Goal: Information Seeking & Learning: Check status

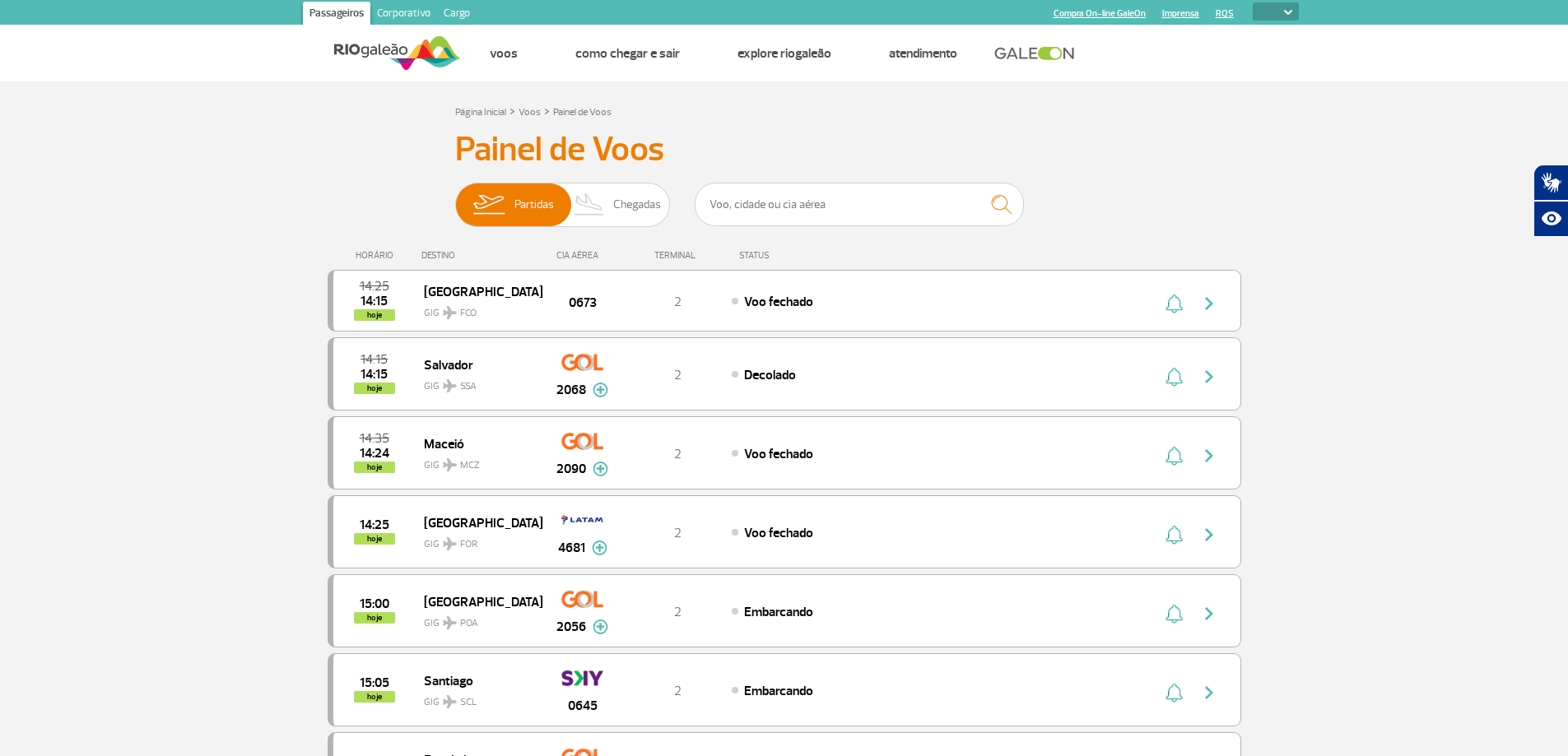
select select
click at [609, 212] on img at bounding box center [589, 205] width 49 height 43
click at [455, 197] on input "Partidas Chegadas" at bounding box center [455, 197] width 0 height 0
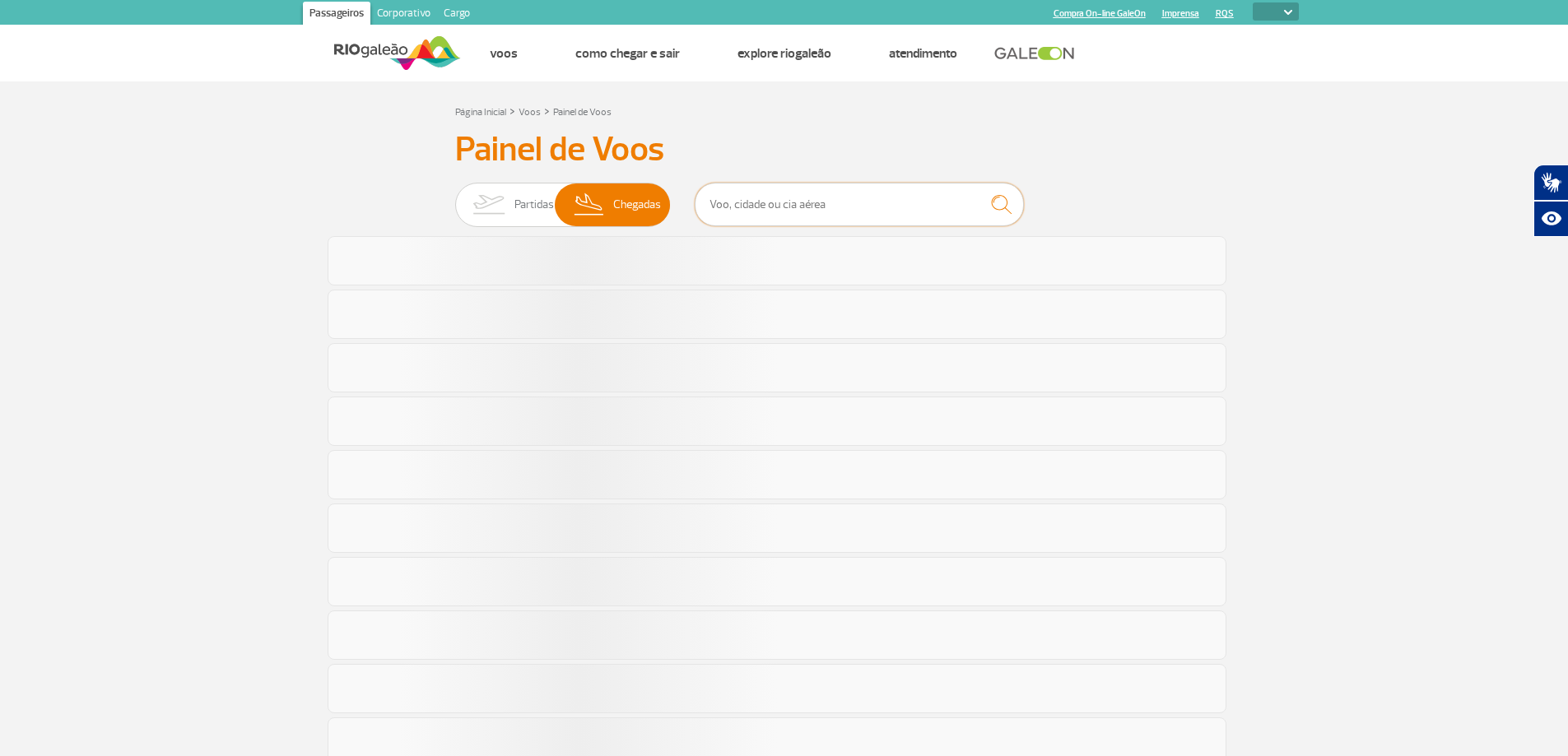
click at [782, 204] on input "text" at bounding box center [859, 204] width 329 height 44
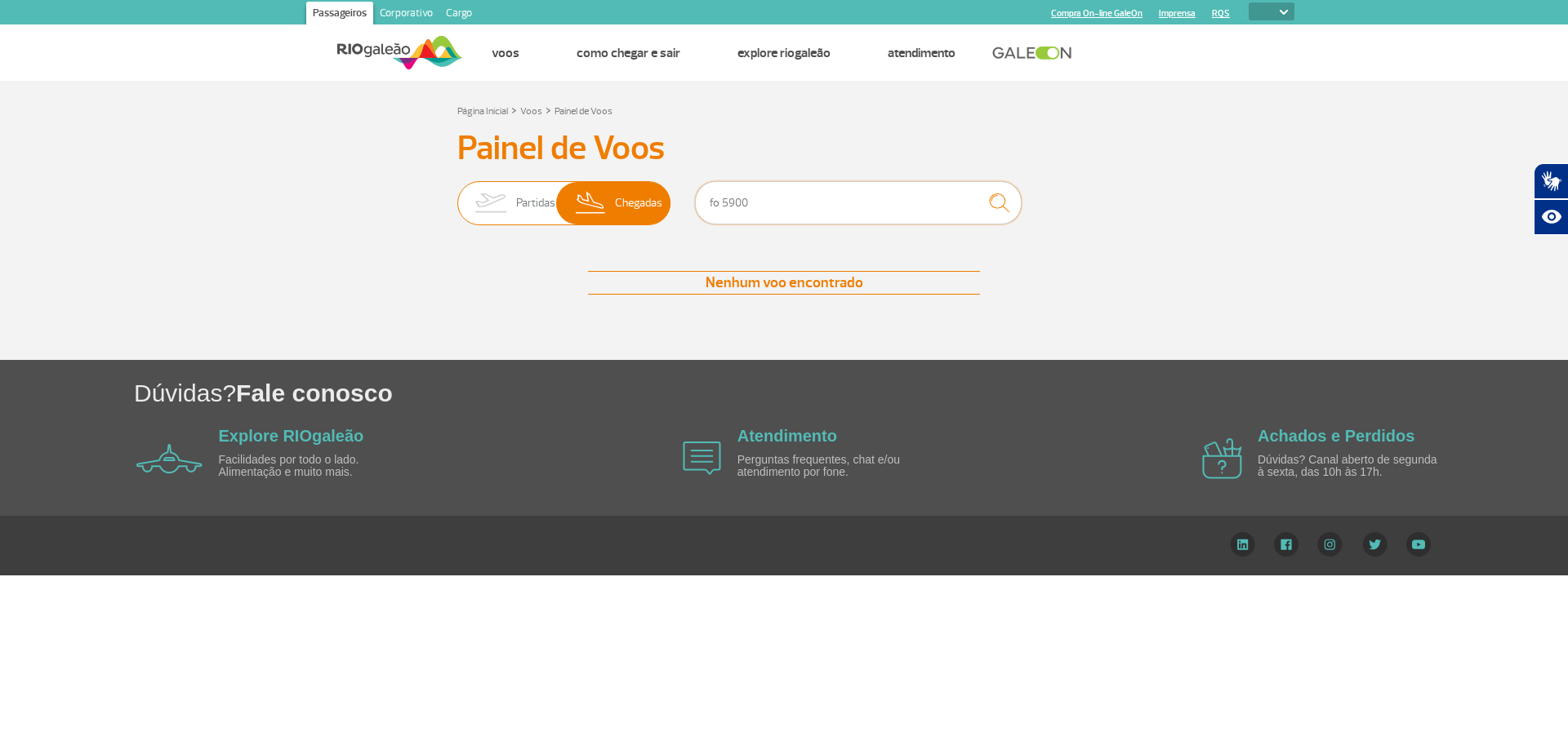
type input "fo 5900"
click at [535, 208] on span "Partidas" at bounding box center [535, 203] width 39 height 42
click at [457, 195] on input "Partidas Chegadas" at bounding box center [457, 195] width 0 height 0
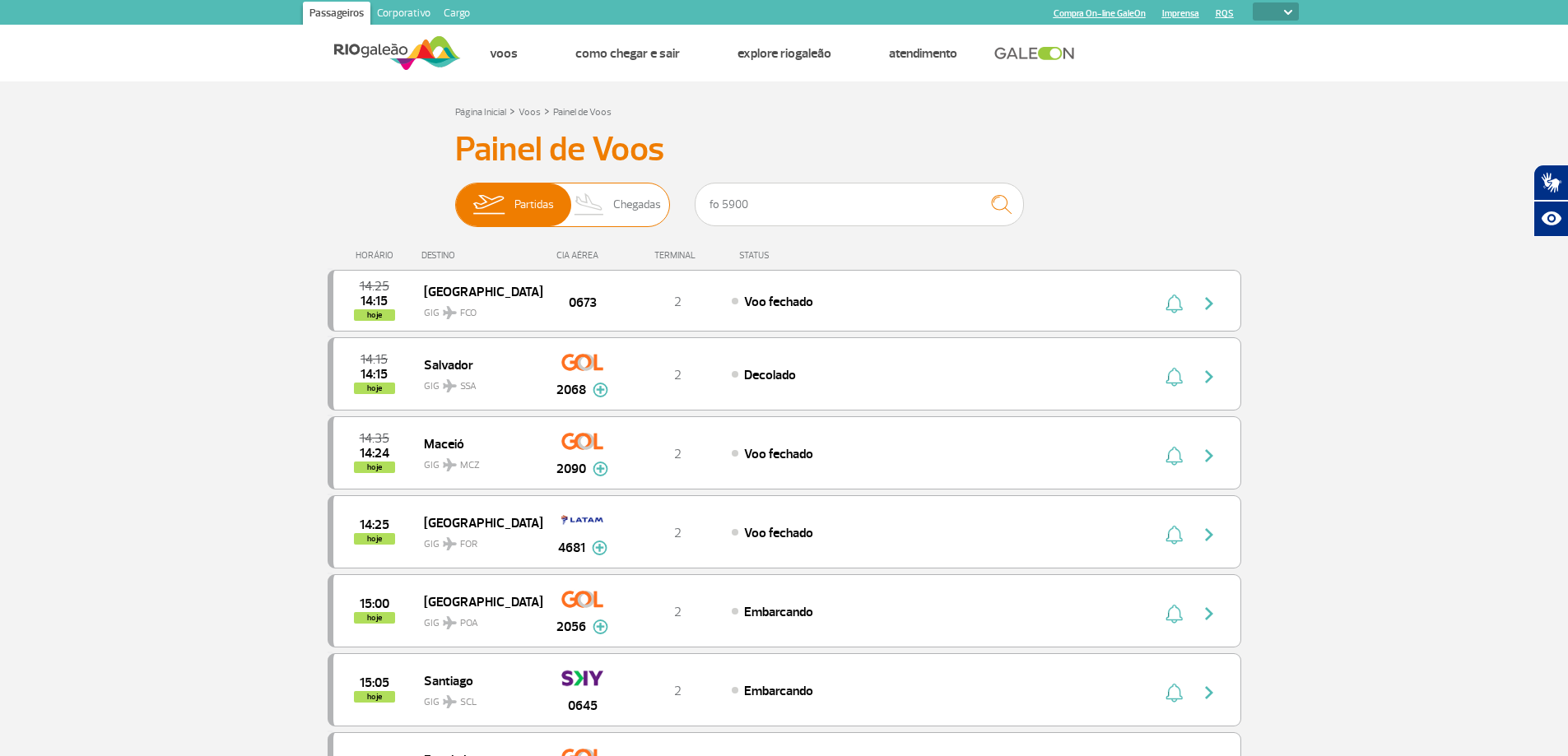
click at [599, 199] on img at bounding box center [589, 205] width 49 height 43
click at [455, 197] on input "Partidas Chegadas" at bounding box center [455, 197] width 0 height 0
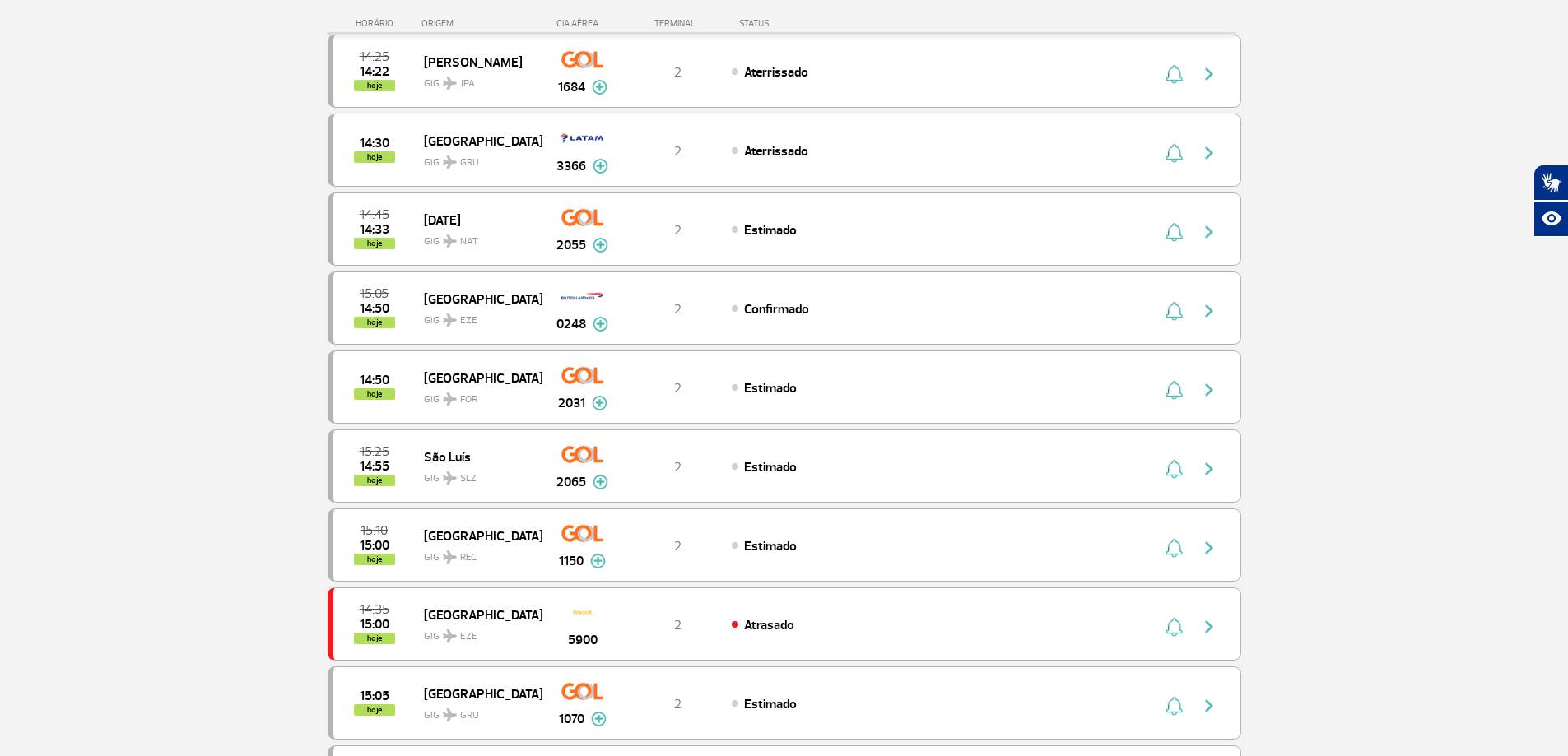
scroll to position [411, 0]
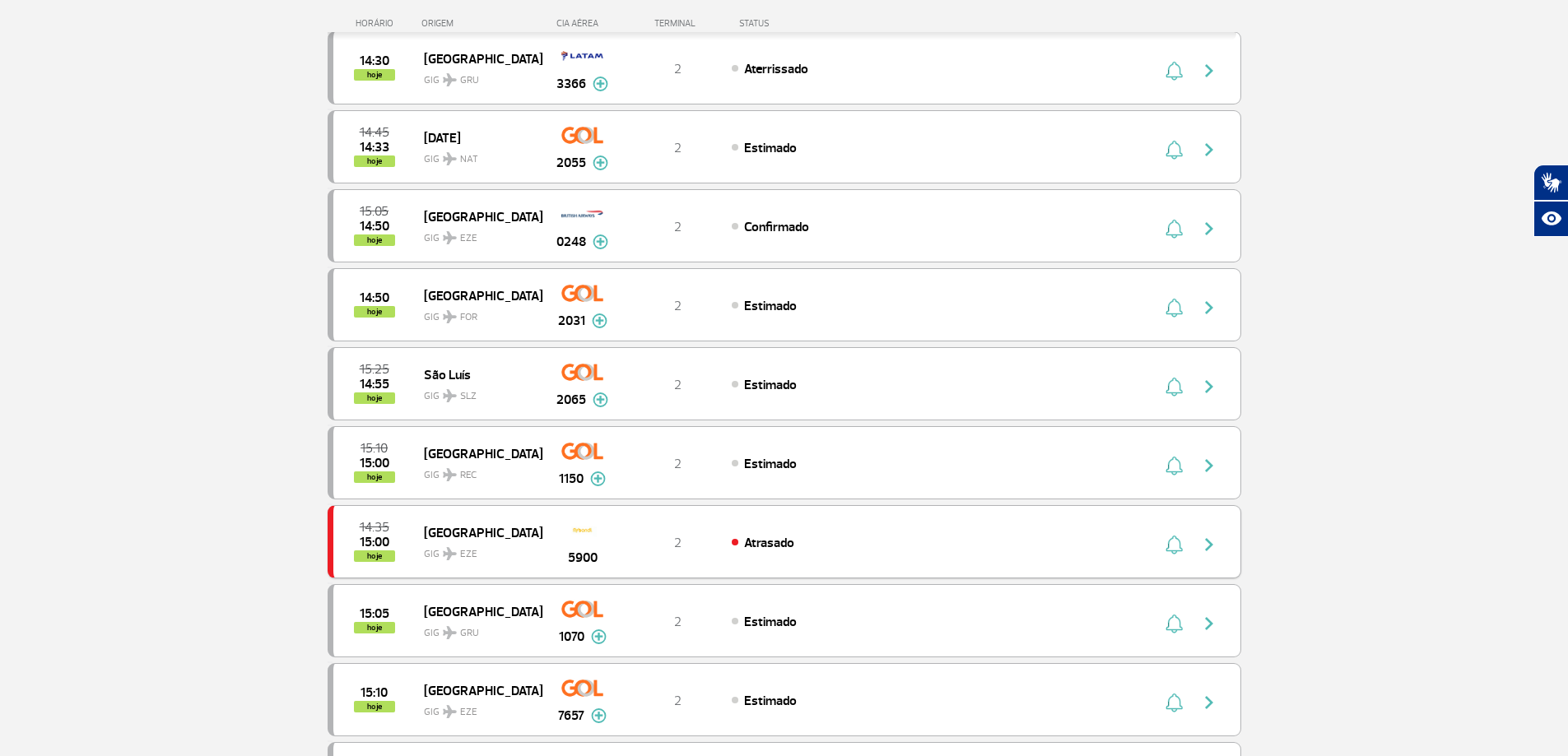
click at [530, 536] on div "Buenos Aires GIG EZE" at bounding box center [482, 541] width 117 height 40
